Goal: Task Accomplishment & Management: Manage account settings

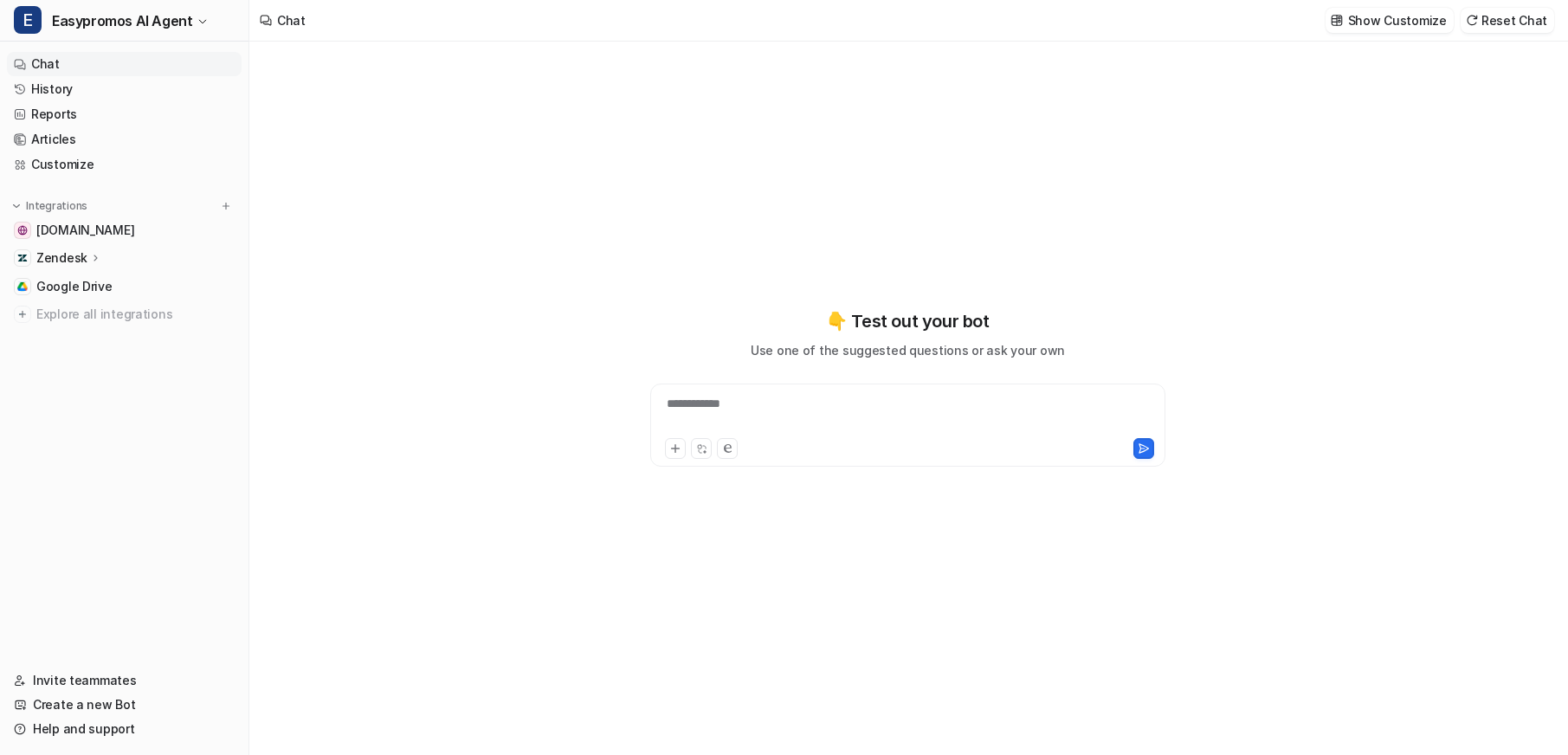
type textarea "**********"
click at [47, 170] on link "Customize" at bounding box center [123, 164] width 235 height 24
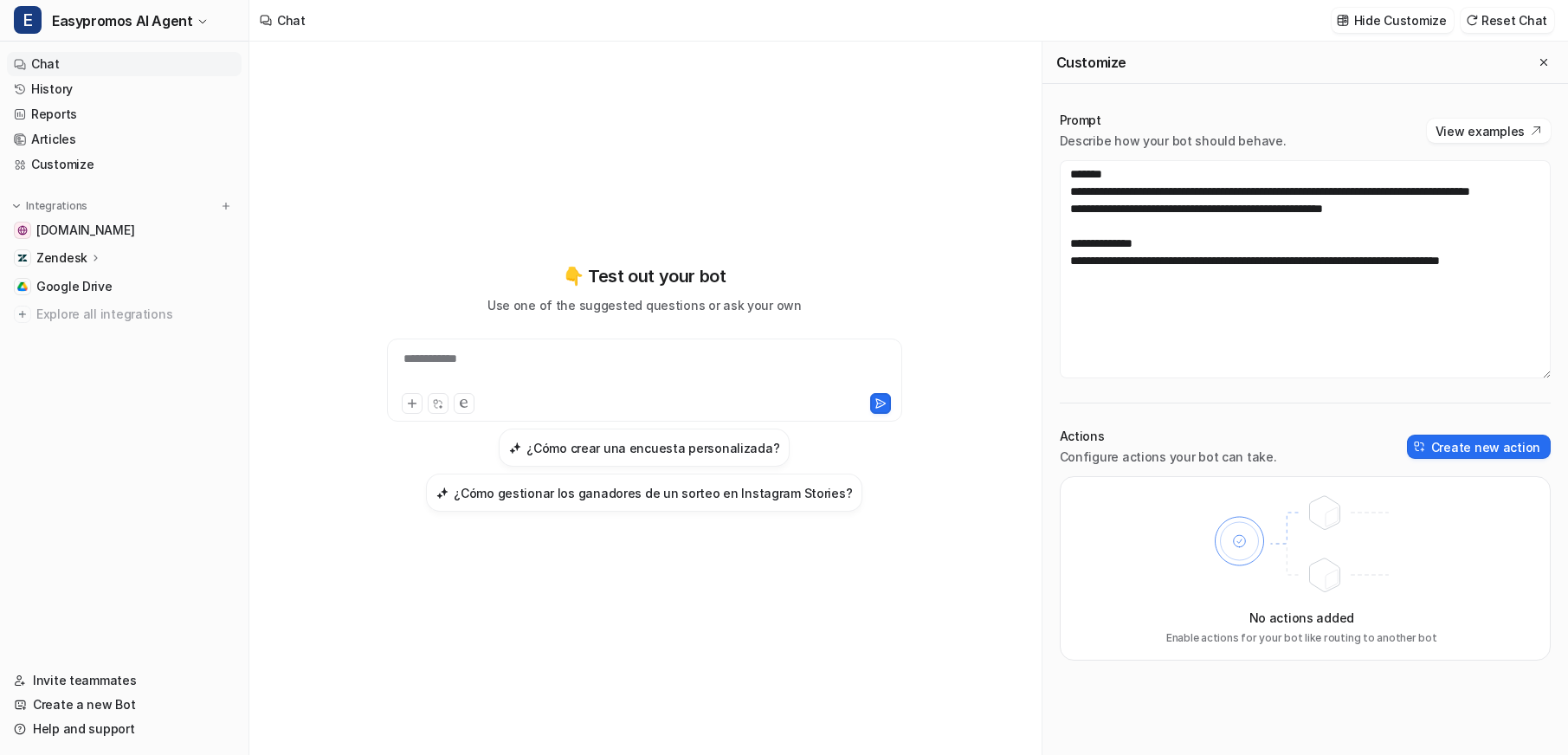
click at [58, 262] on p "Zendesk" at bounding box center [61, 258] width 51 height 18
click at [65, 338] on p "AI Agent" at bounding box center [75, 333] width 51 height 18
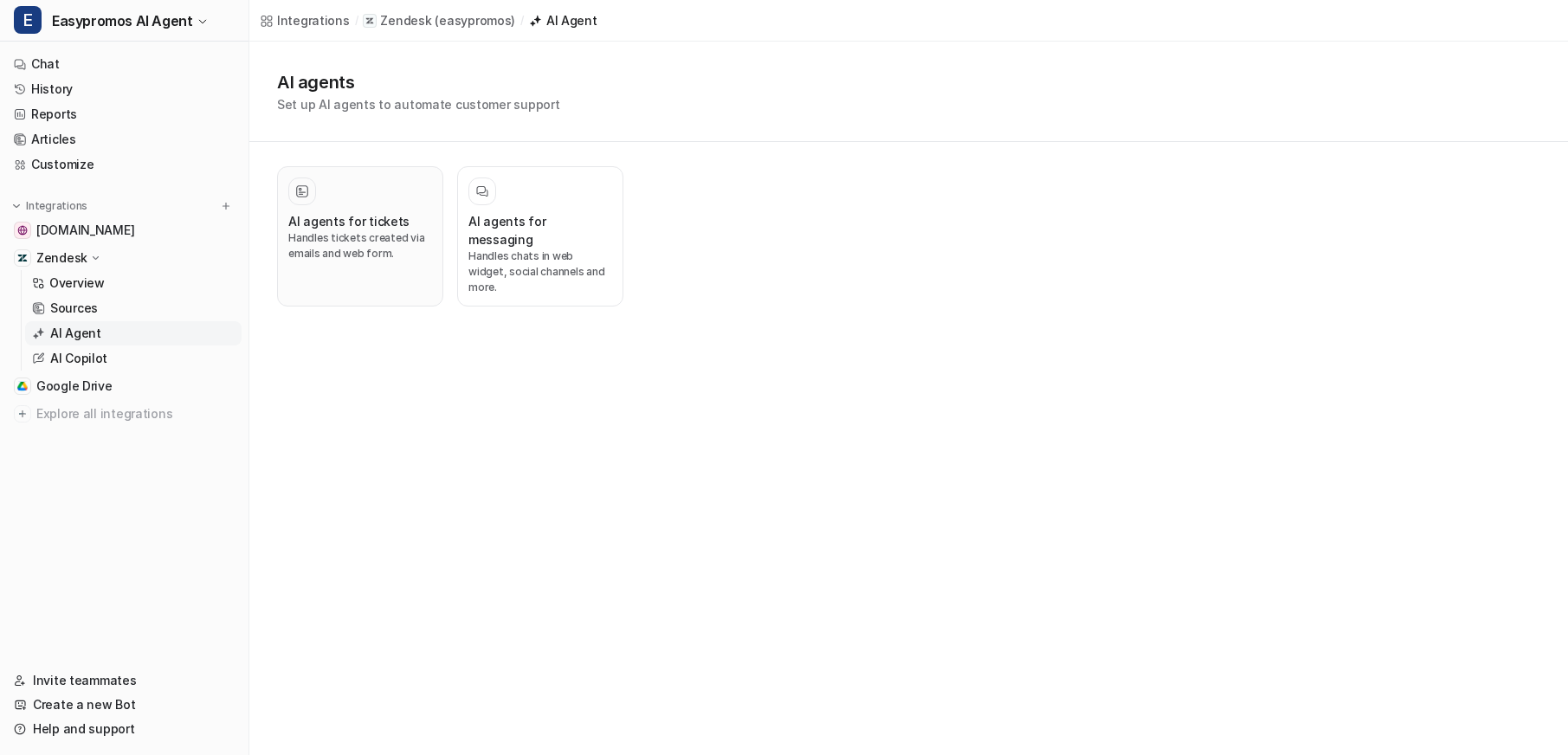
click at [368, 230] on p "Handles tickets created via emails and web form." at bounding box center [360, 246] width 144 height 32
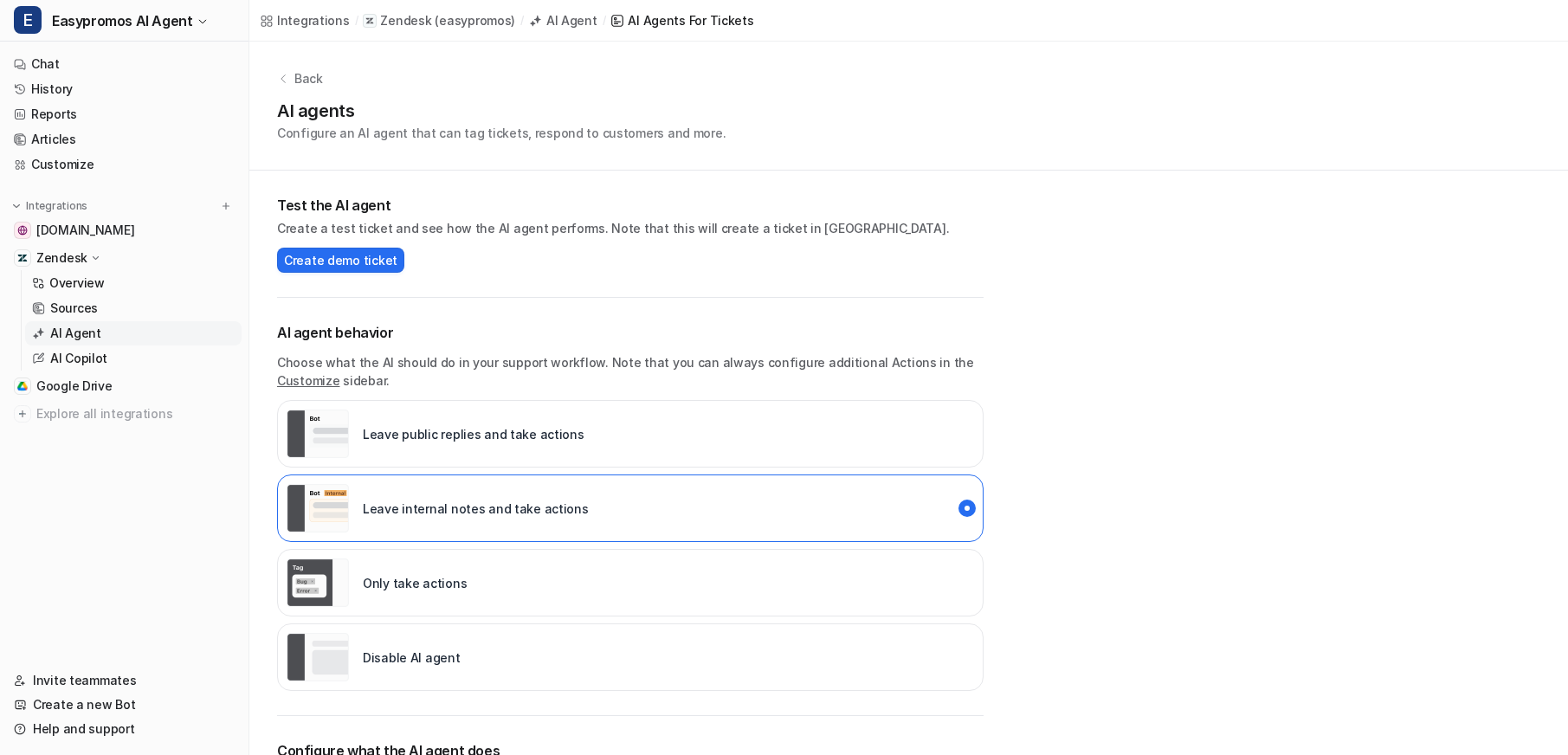
click at [956, 657] on div "Disable AI agent" at bounding box center [631, 657] width 707 height 68
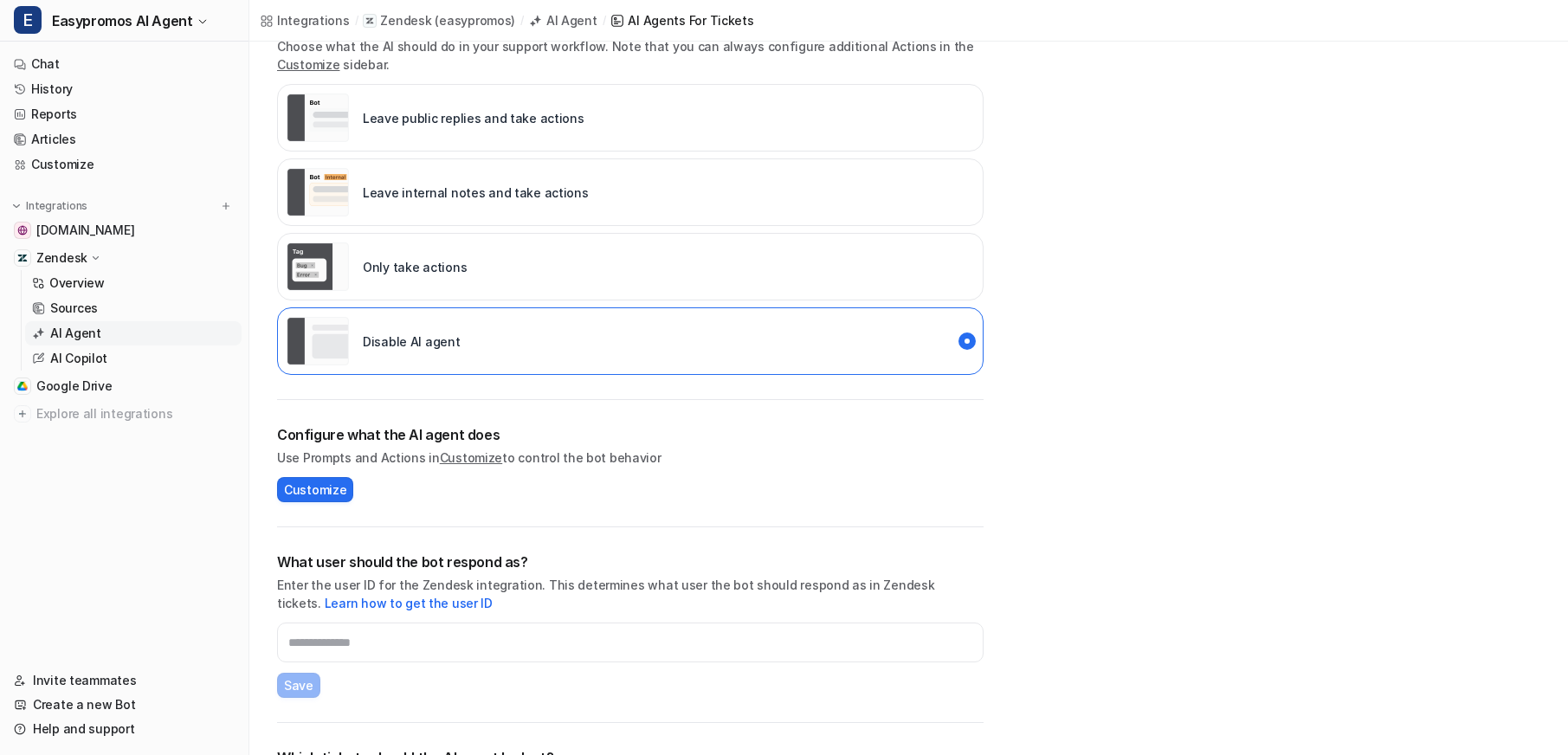
scroll to position [410, 0]
